Goal: Find contact information: Find contact information

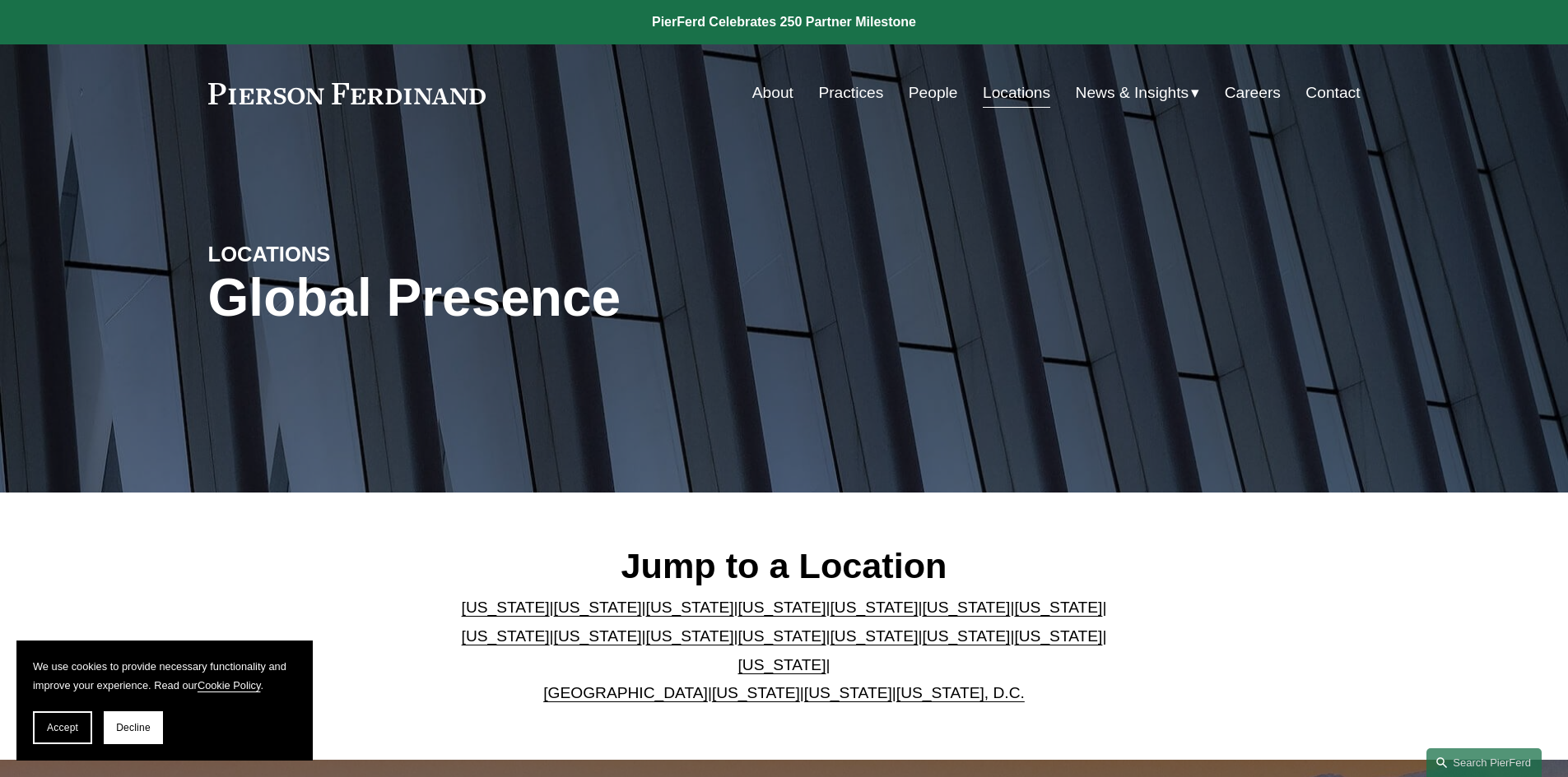
click at [827, 657] on link "[US_STATE]" at bounding box center [782, 665] width 88 height 17
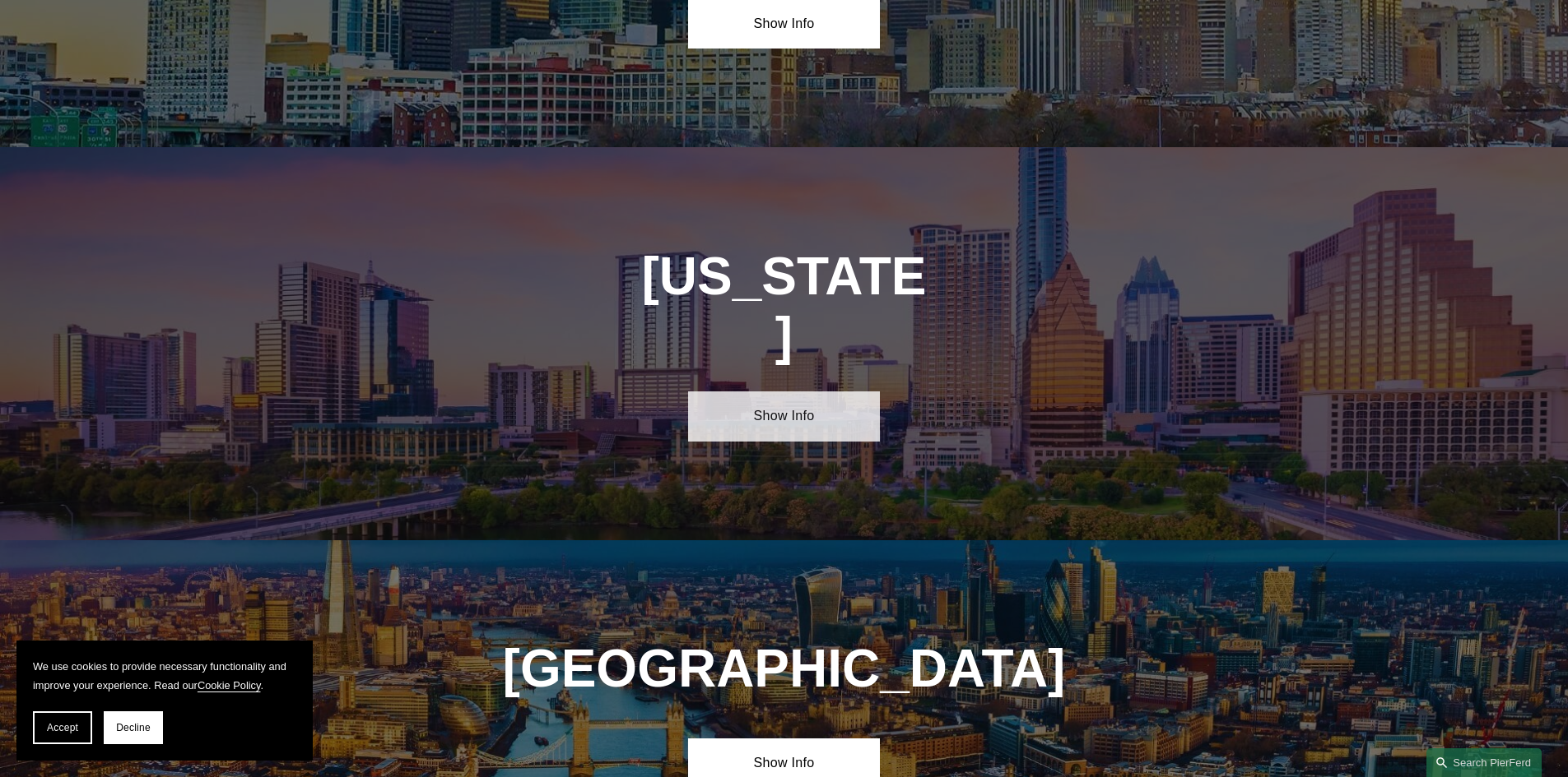
click at [784, 391] on link "Show Info" at bounding box center [784, 415] width 192 height 49
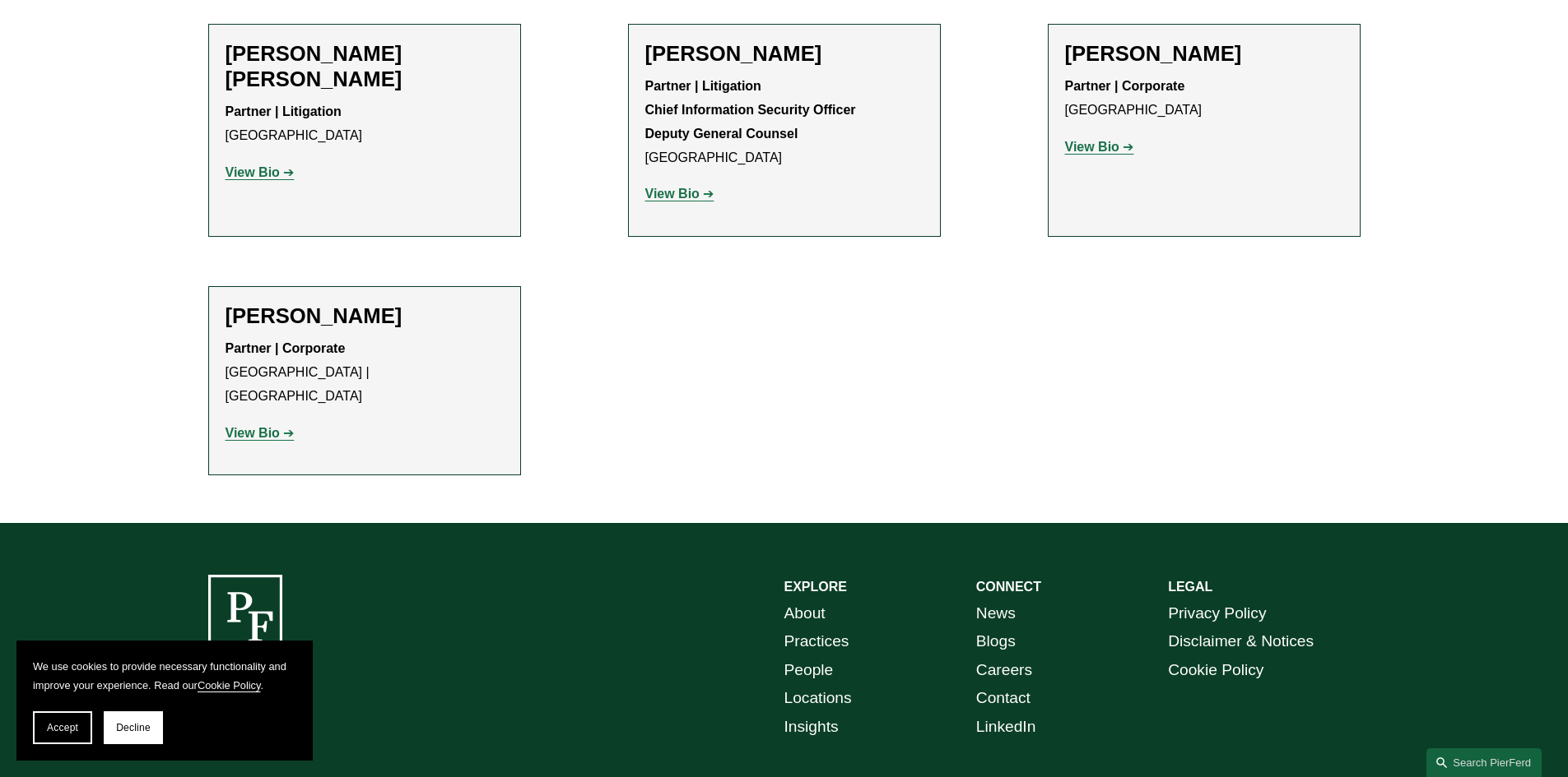
scroll to position [740, 0]
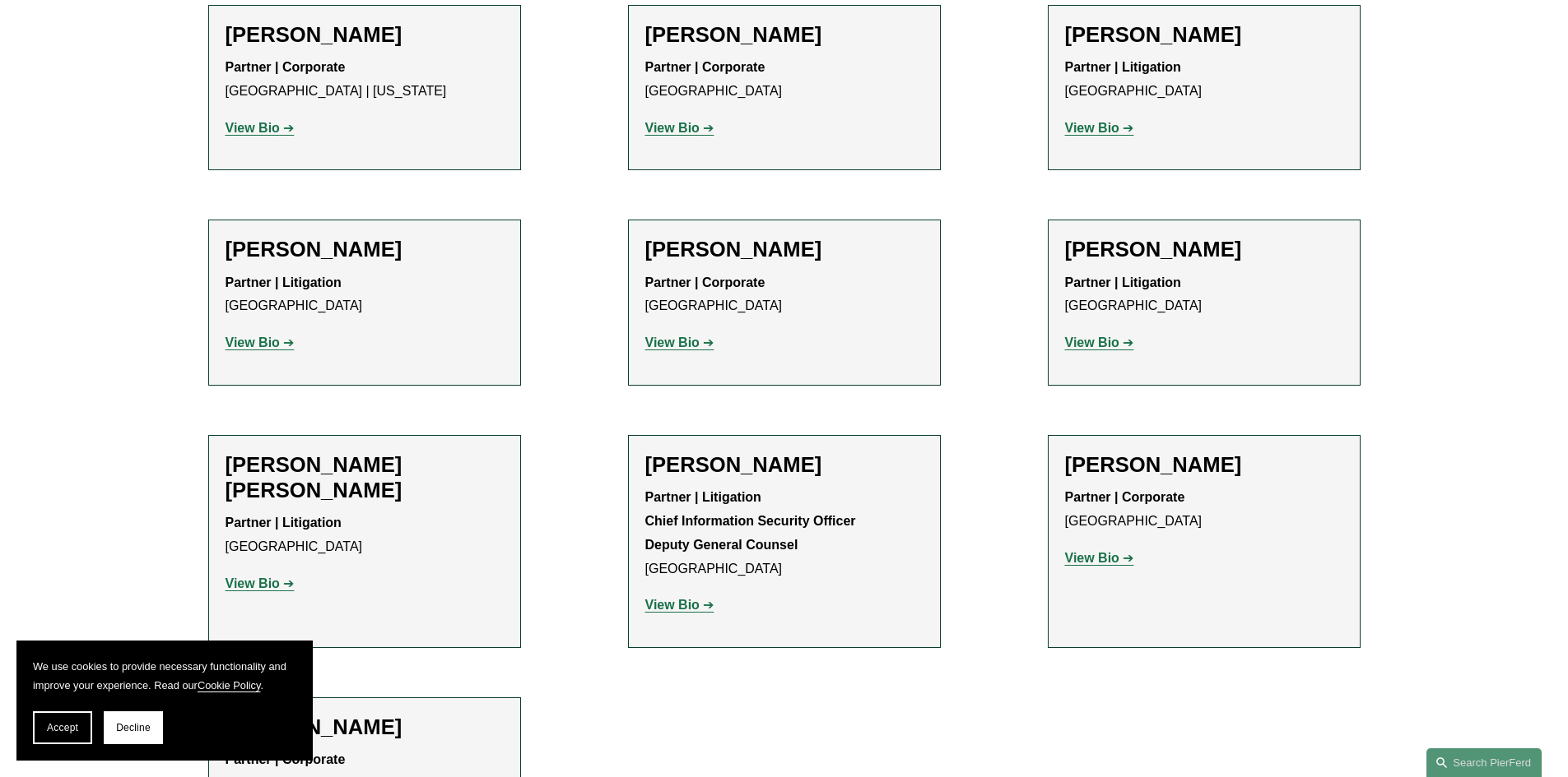
click at [255, 135] on strong "View Bio" at bounding box center [252, 128] width 55 height 14
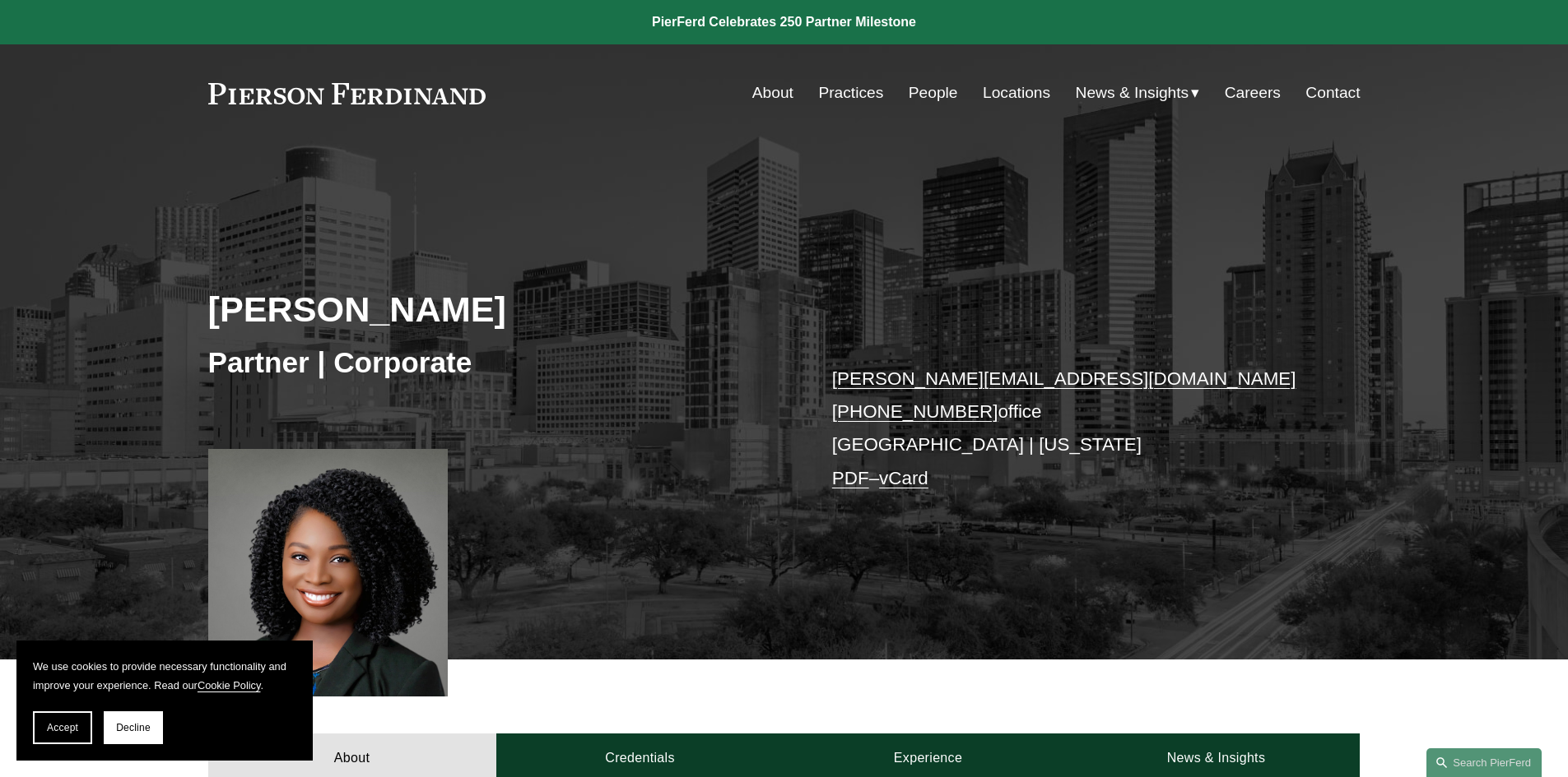
click at [850, 478] on link "PDF" at bounding box center [850, 478] width 37 height 21
